Goal: Task Accomplishment & Management: Complete application form

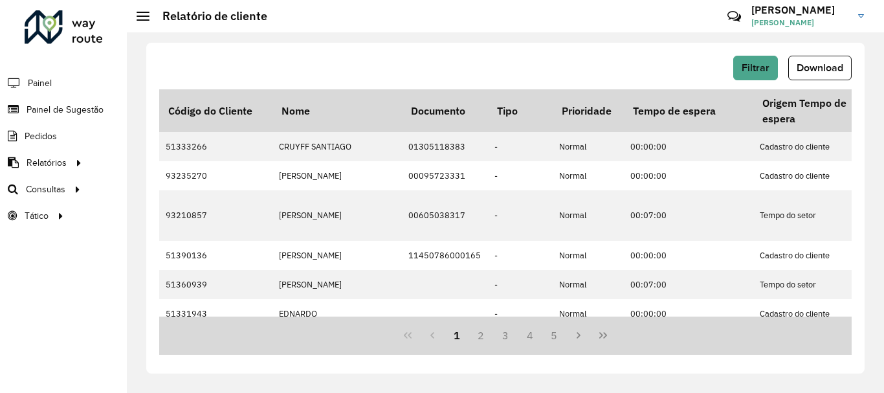
click at [478, 37] on div "Filtrar Download Código do Cliente Nome Documento Tipo Prioridade Tempo de espe…" at bounding box center [505, 212] width 757 height 360
click at [63, 115] on span "Painel de Sugestão" at bounding box center [67, 110] width 81 height 14
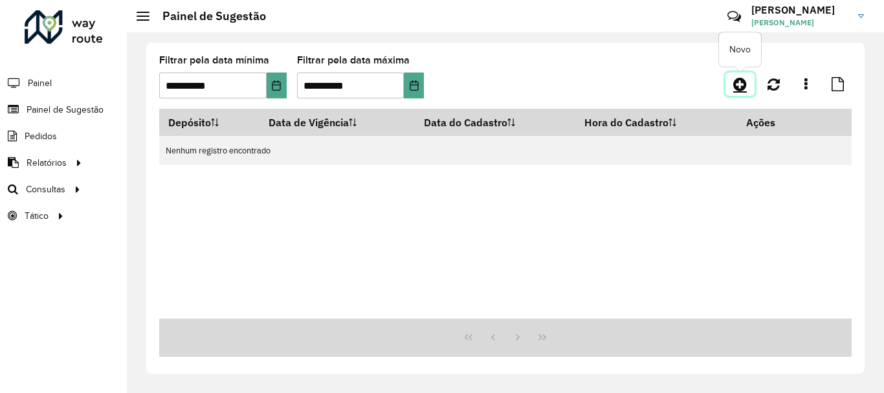
click at [749, 83] on link at bounding box center [739, 83] width 29 height 23
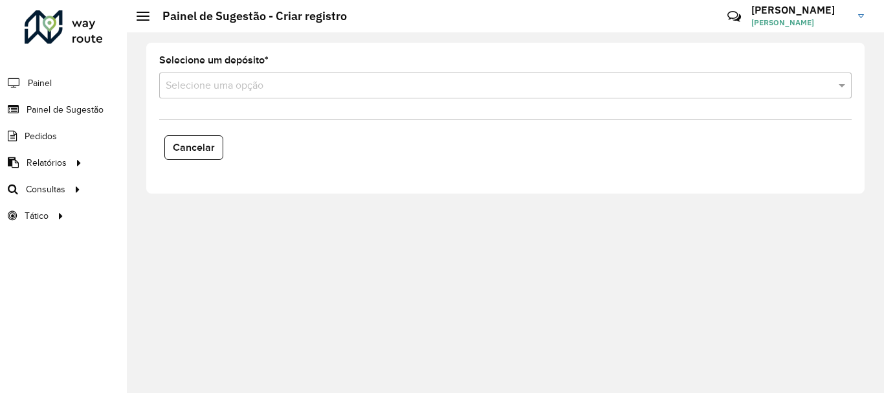
click at [331, 87] on input "text" at bounding box center [493, 86] width 654 height 16
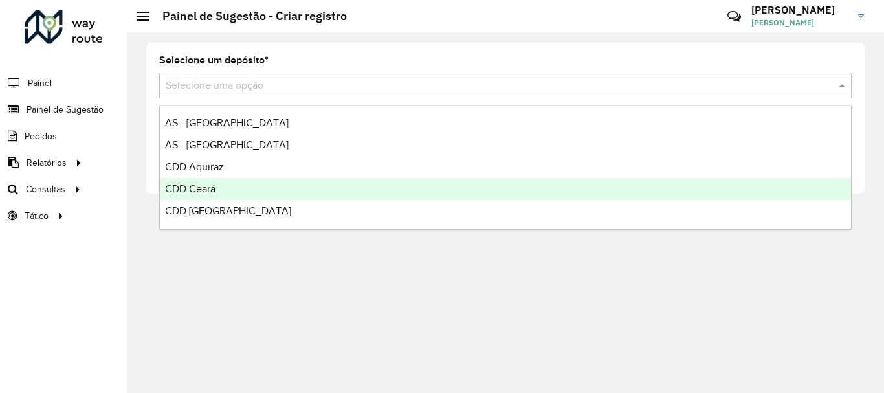
click at [201, 187] on span "CDD Ceará" at bounding box center [190, 188] width 50 height 11
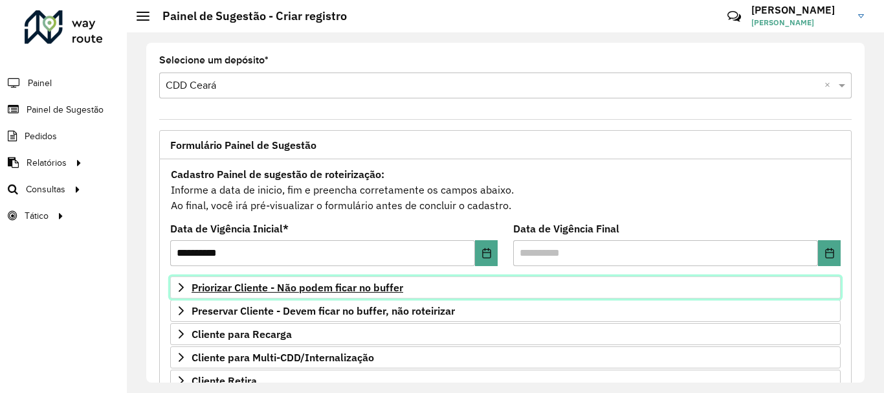
click at [259, 293] on span "Priorizar Cliente - Não podem ficar no buffer" at bounding box center [298, 287] width 212 height 10
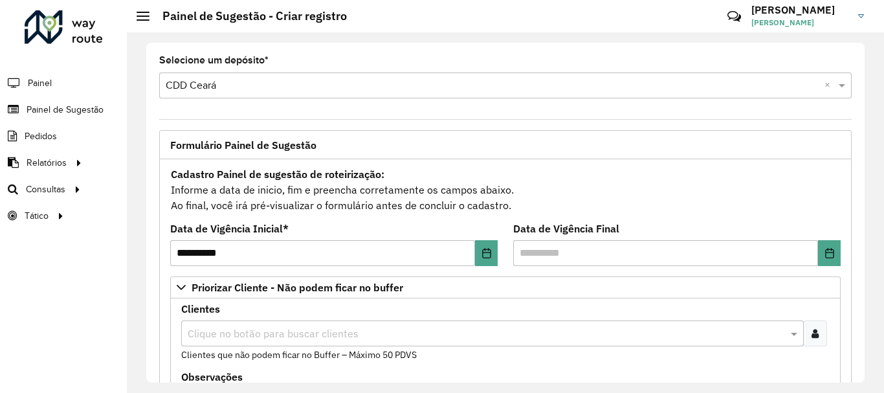
click at [230, 333] on input "text" at bounding box center [485, 334] width 603 height 16
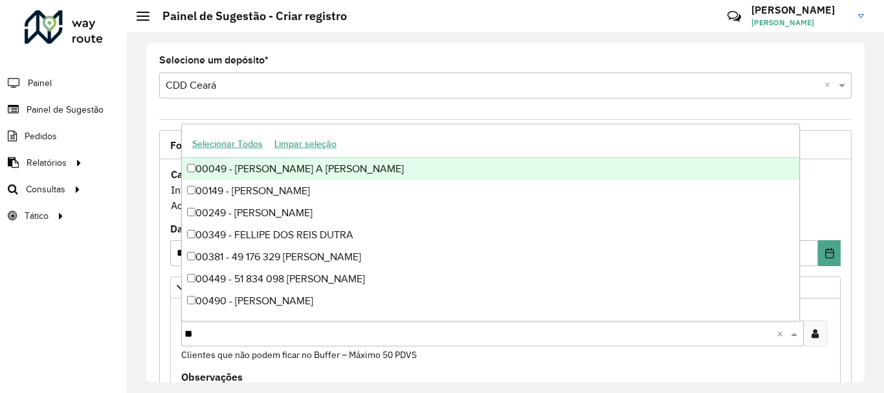
type input "*"
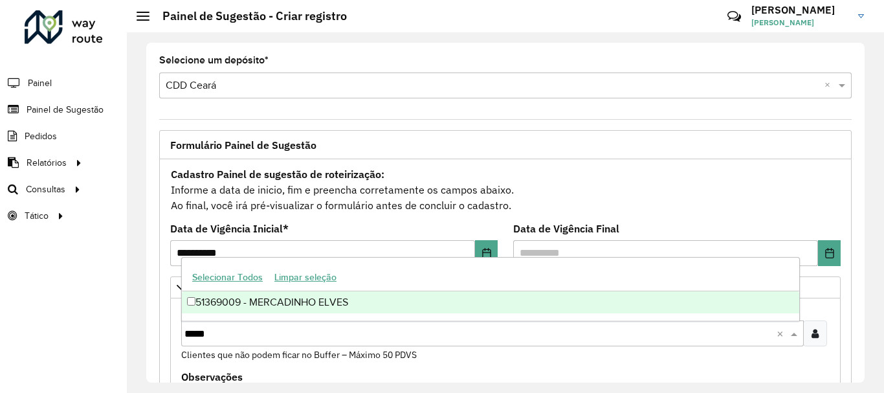
type input "*****"
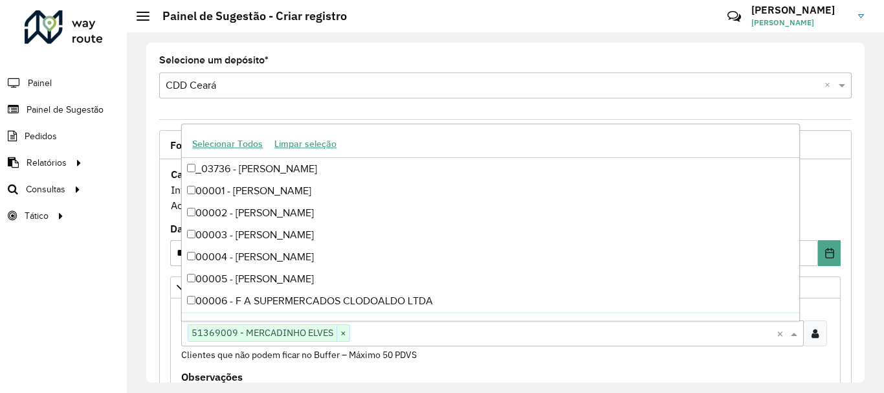
click at [857, 256] on div "**********" at bounding box center [505, 213] width 718 height 340
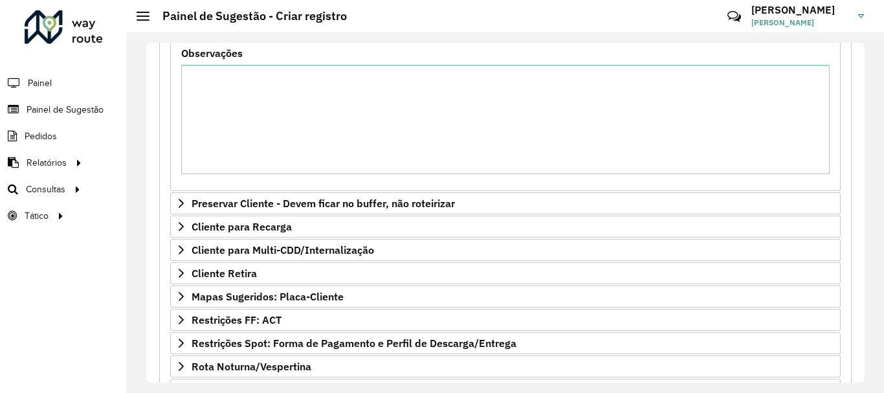
scroll to position [469, 0]
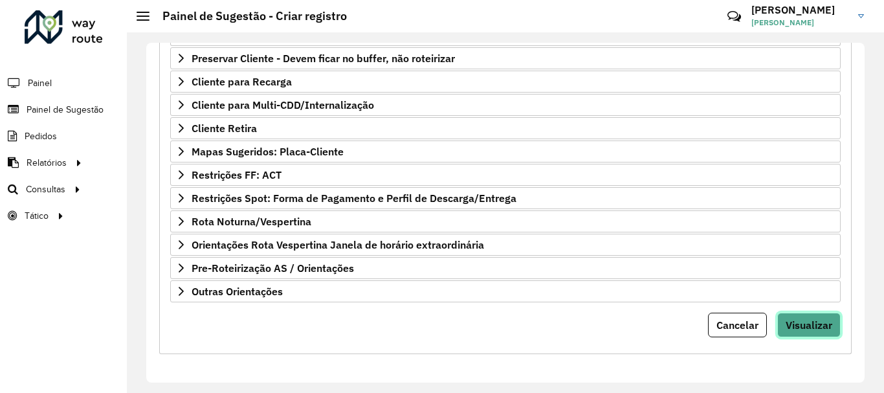
click at [791, 324] on span "Visualizar" at bounding box center [809, 324] width 47 height 13
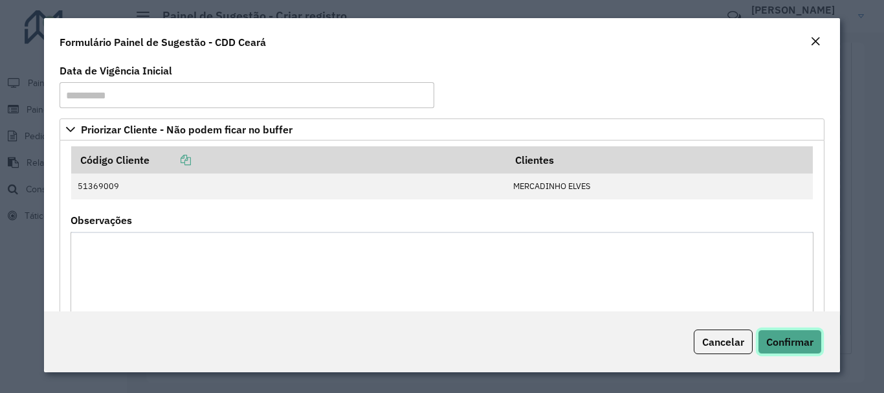
click at [778, 339] on span "Confirmar" at bounding box center [789, 341] width 47 height 13
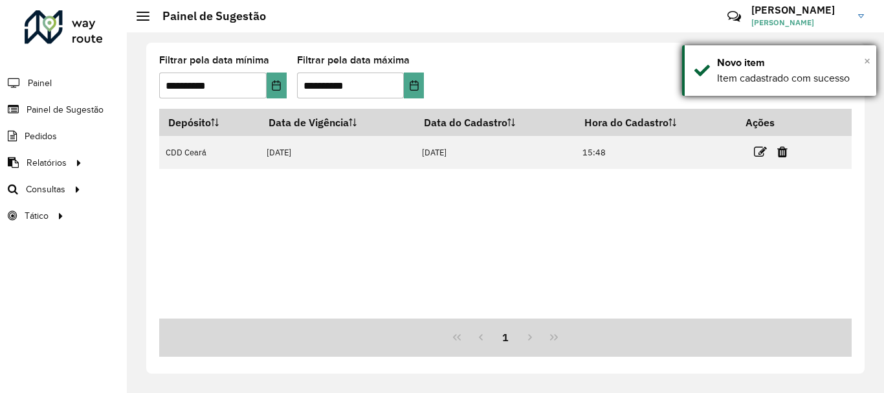
click at [870, 61] on span "×" at bounding box center [867, 61] width 6 height 14
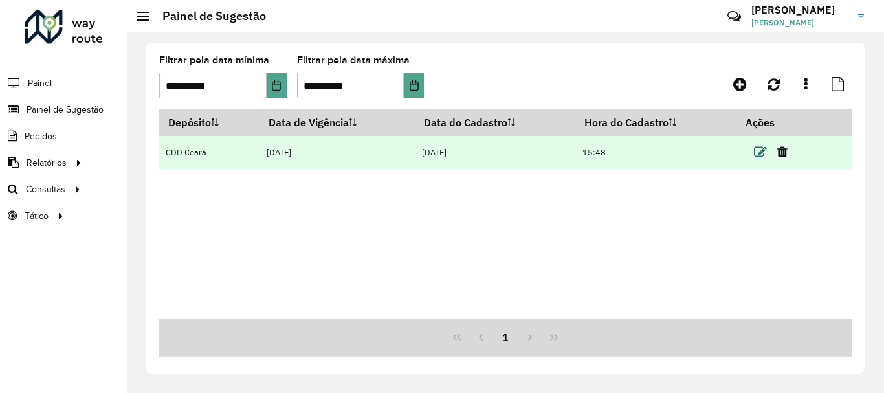
click at [767, 149] on icon at bounding box center [760, 152] width 13 height 13
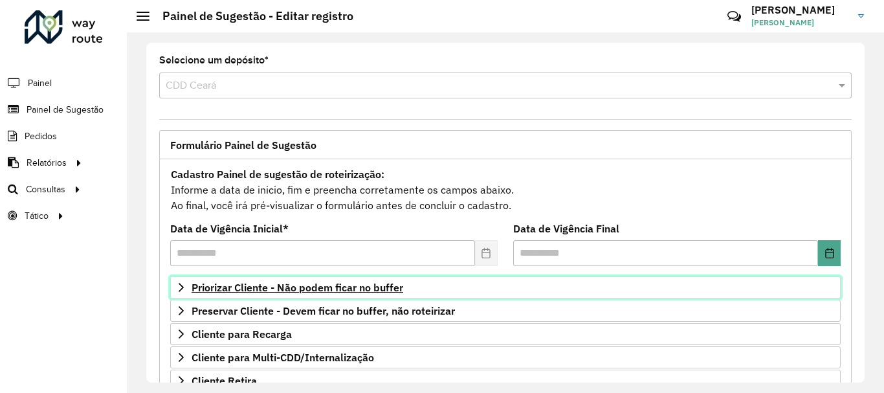
click at [309, 292] on span "Priorizar Cliente - Não podem ficar no buffer" at bounding box center [298, 287] width 212 height 10
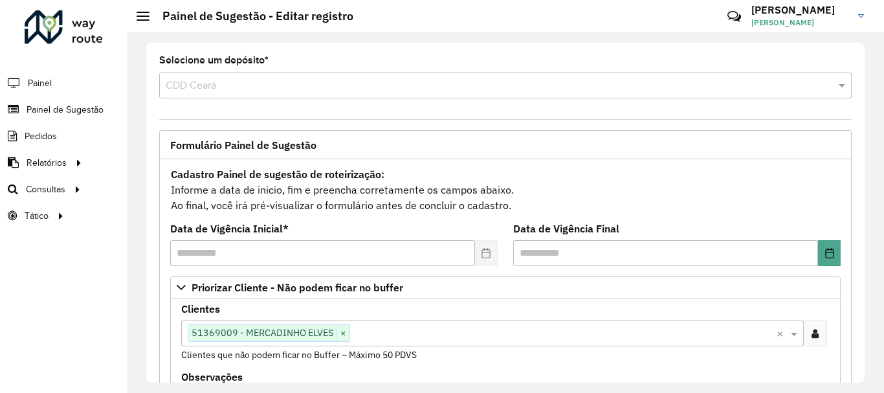
click at [404, 333] on input "text" at bounding box center [563, 334] width 426 height 16
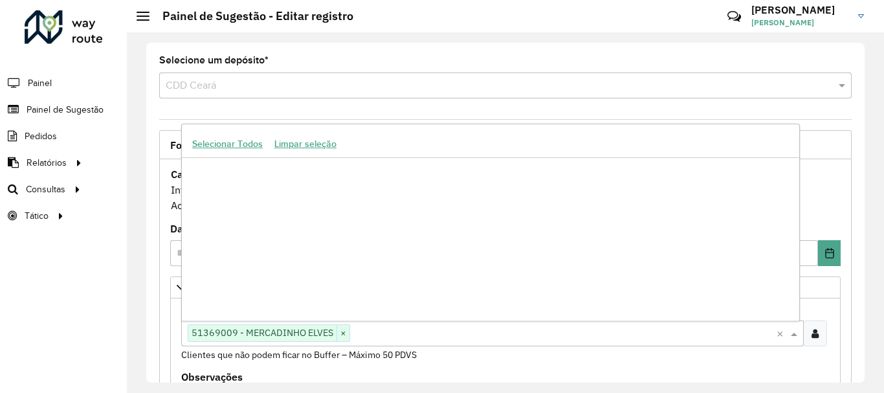
scroll to position [339027, 0]
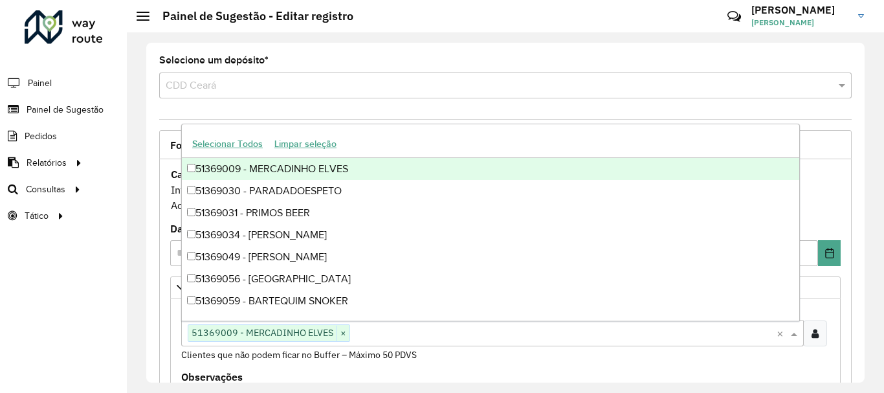
paste input "*****"
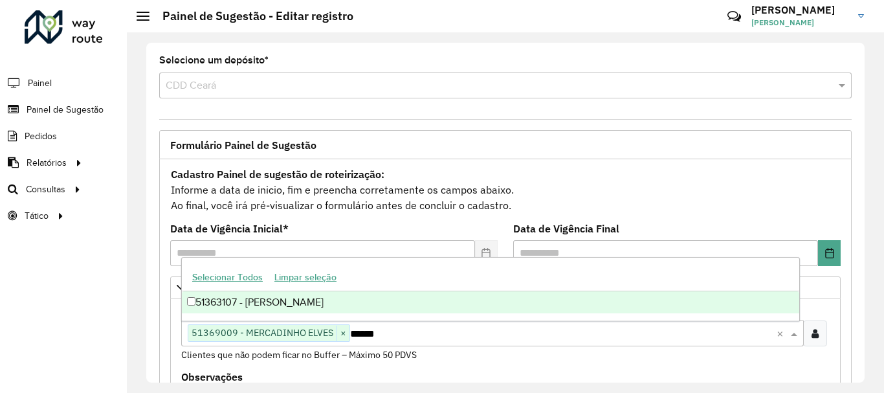
type input "*****"
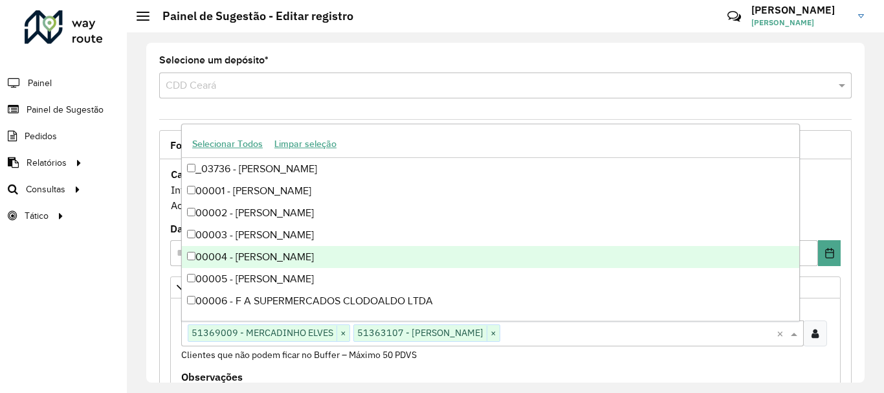
click at [859, 195] on div "**********" at bounding box center [505, 213] width 718 height 340
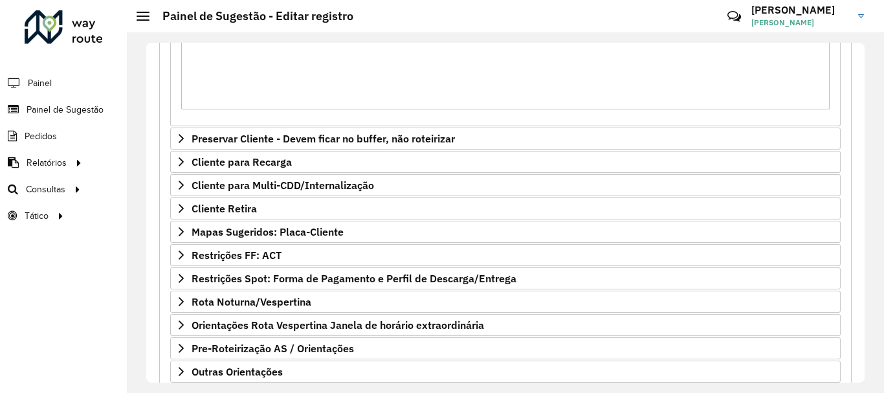
scroll to position [469, 0]
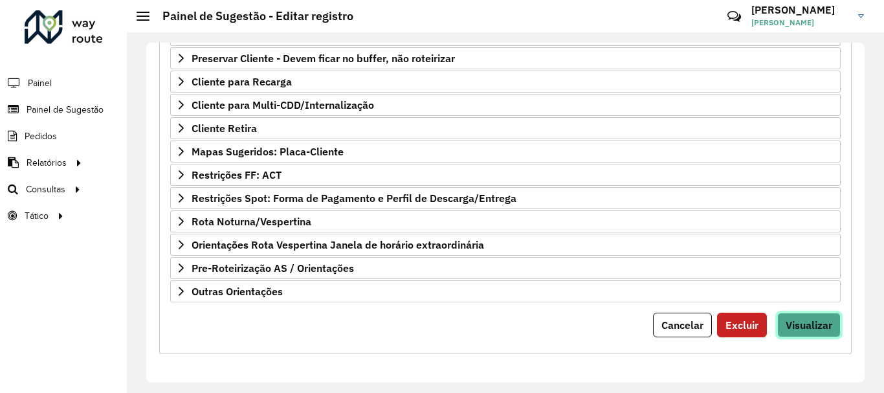
click at [799, 335] on button "Visualizar" at bounding box center [808, 325] width 63 height 25
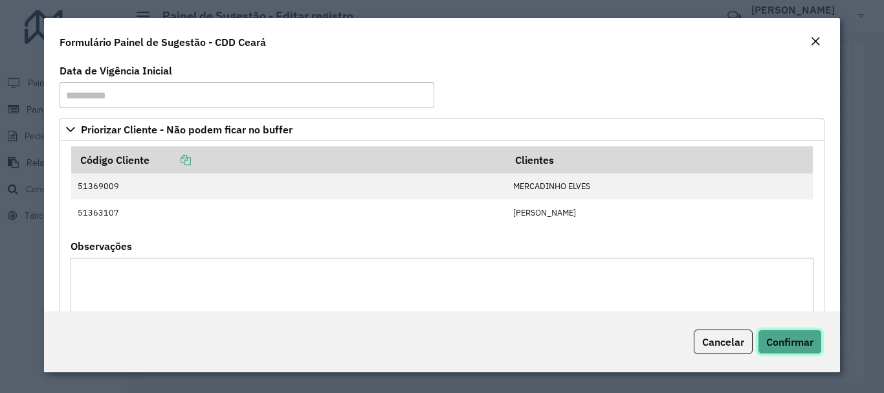
click at [795, 337] on span "Confirmar" at bounding box center [789, 341] width 47 height 13
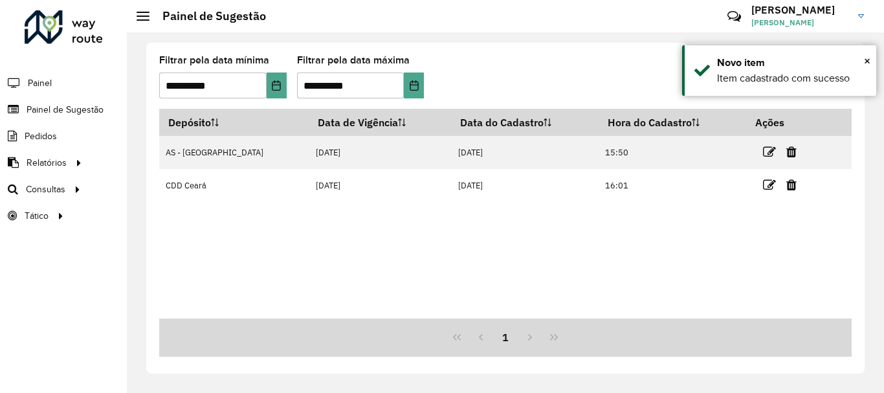
click at [658, 238] on div "Depósito Data de Vigência Data do Cadastro Hora do Cadastro Ações AS - [GEOGRAP…" at bounding box center [505, 214] width 692 height 210
click at [867, 59] on span "×" at bounding box center [867, 61] width 6 height 14
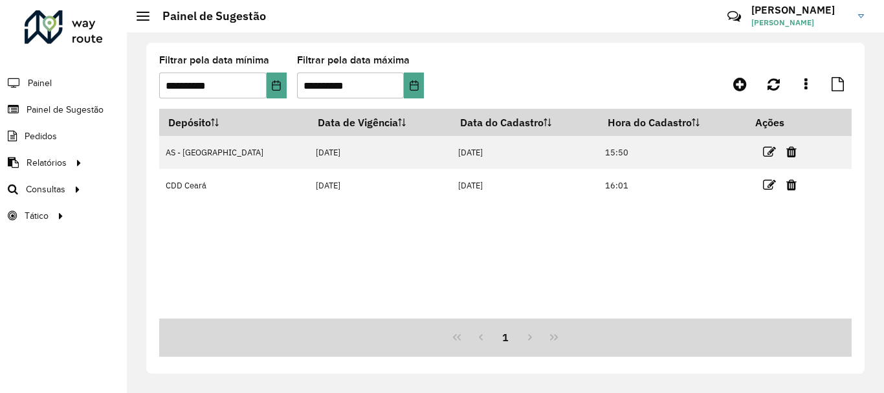
click at [677, 245] on div "Depósito Data de Vigência Data do Cadastro Hora do Cadastro Ações AS - [GEOGRAP…" at bounding box center [505, 214] width 692 height 210
click at [622, 372] on div "**********" at bounding box center [505, 208] width 718 height 331
click at [599, 283] on div "Depósito Data de Vigência Data do Cadastro Hora do Cadastro Ações AS - [GEOGRAP…" at bounding box center [505, 214] width 692 height 210
click at [557, 270] on div "Depósito Data de Vigência Data do Cadastro Hora do Cadastro Ações AS - [GEOGRAP…" at bounding box center [505, 214] width 692 height 210
click at [706, 245] on div "Depósito Data de Vigência Data do Cadastro Hora do Cadastro Ações AS - [GEOGRAP…" at bounding box center [505, 214] width 692 height 210
